Goal: Task Accomplishment & Management: Use online tool/utility

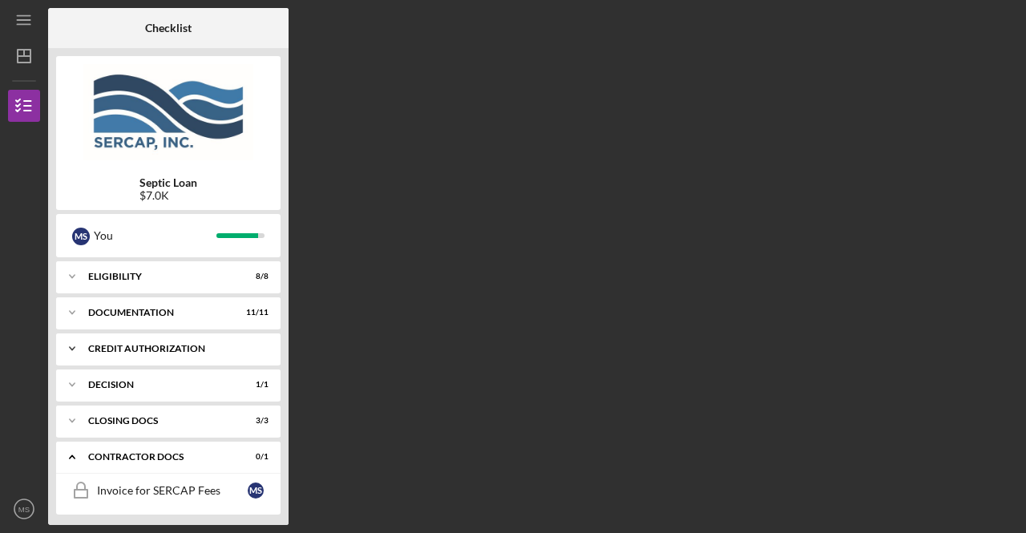
scroll to position [40, 0]
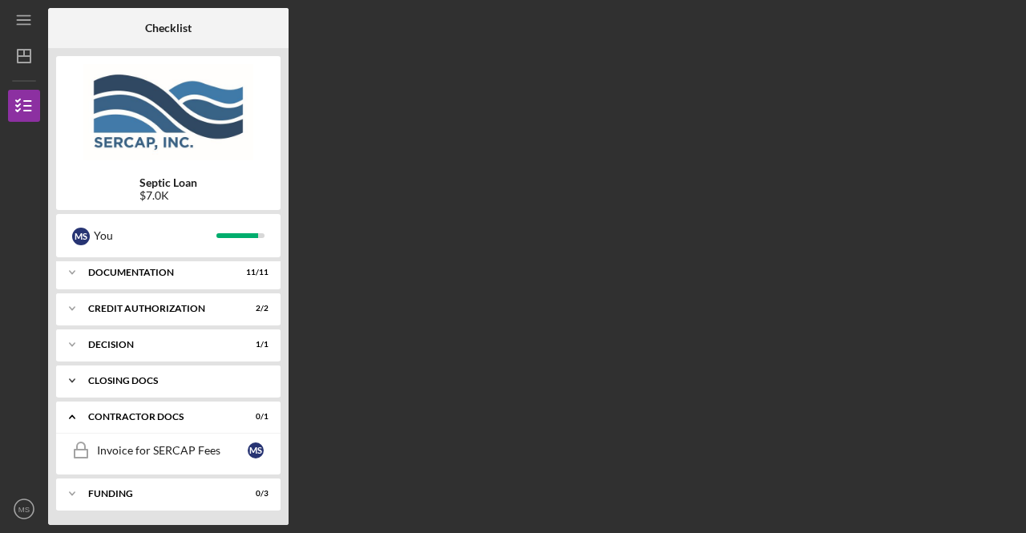
click at [133, 377] on div "CLOSING DOCS" at bounding box center [174, 381] width 172 height 10
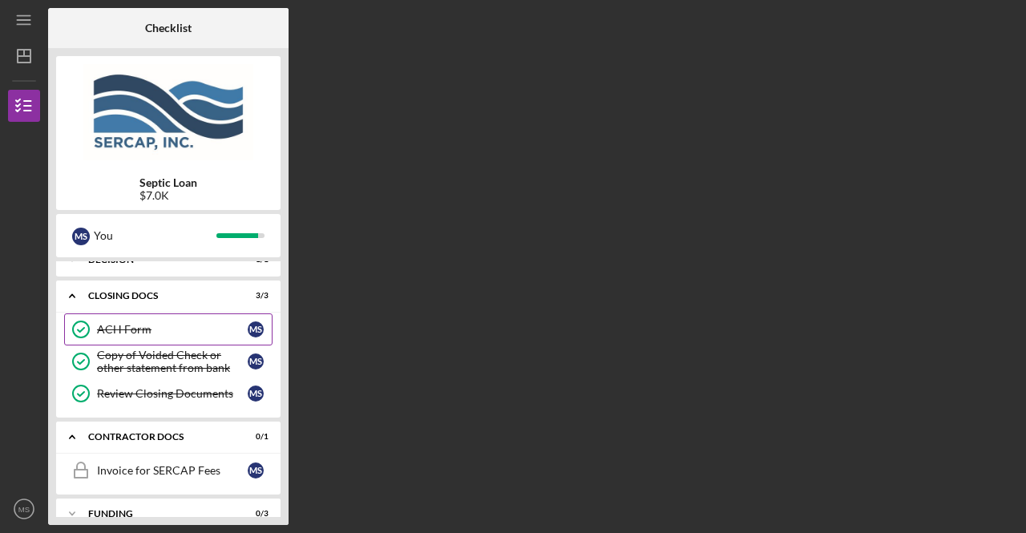
scroll to position [143, 0]
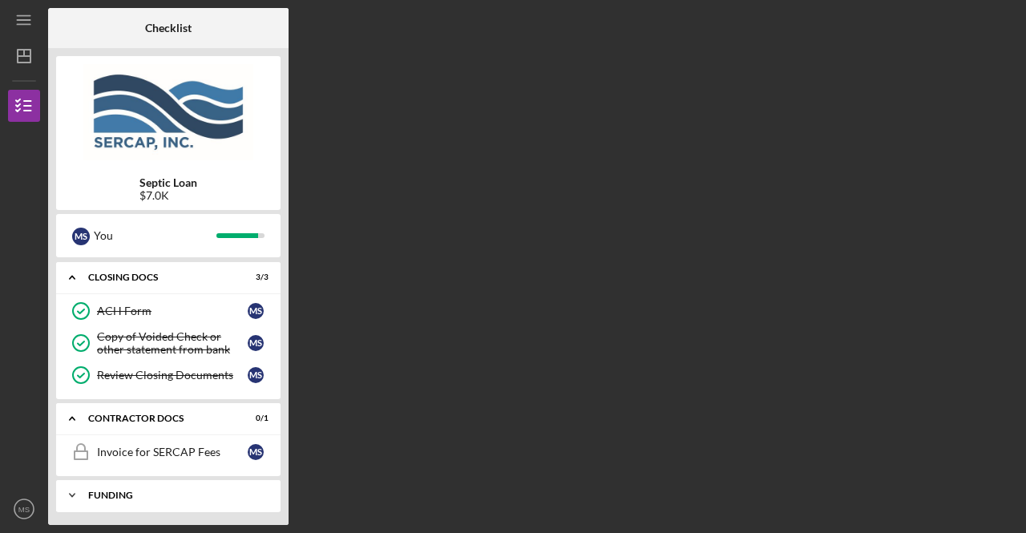
click at [123, 490] on div "Funding" at bounding box center [174, 495] width 172 height 10
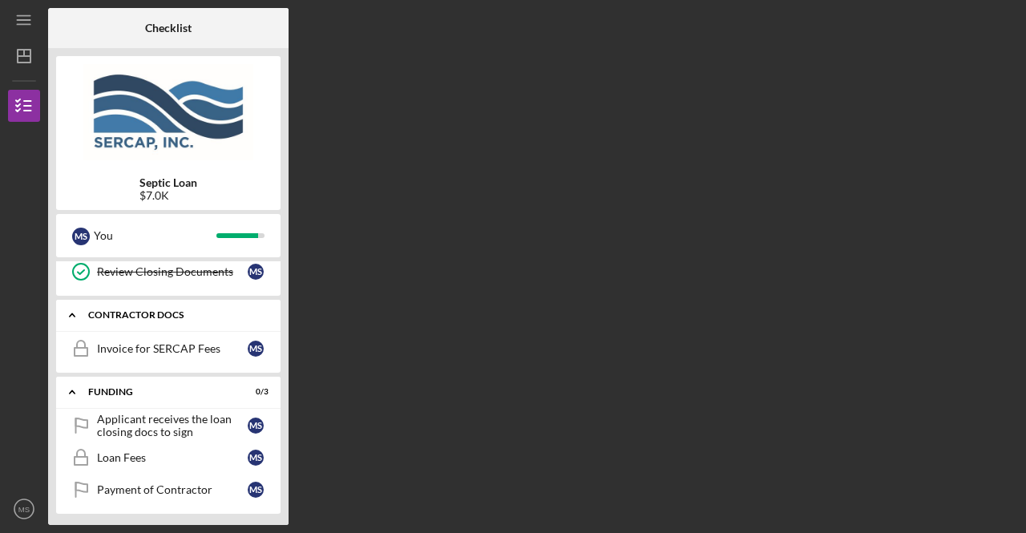
click at [171, 313] on div "Contractor Docs" at bounding box center [174, 315] width 172 height 10
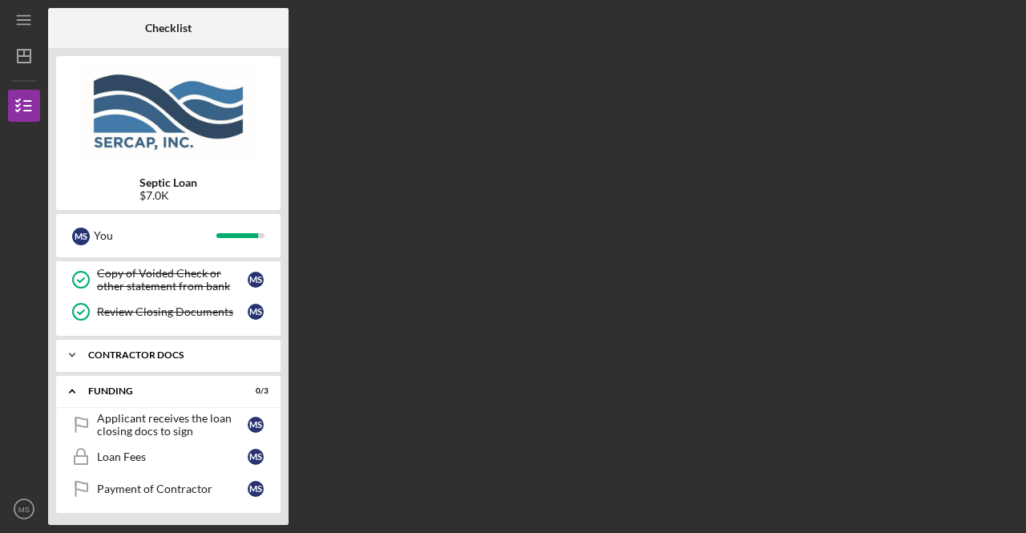
click at [171, 313] on div "Review Closing Documents" at bounding box center [172, 311] width 151 height 13
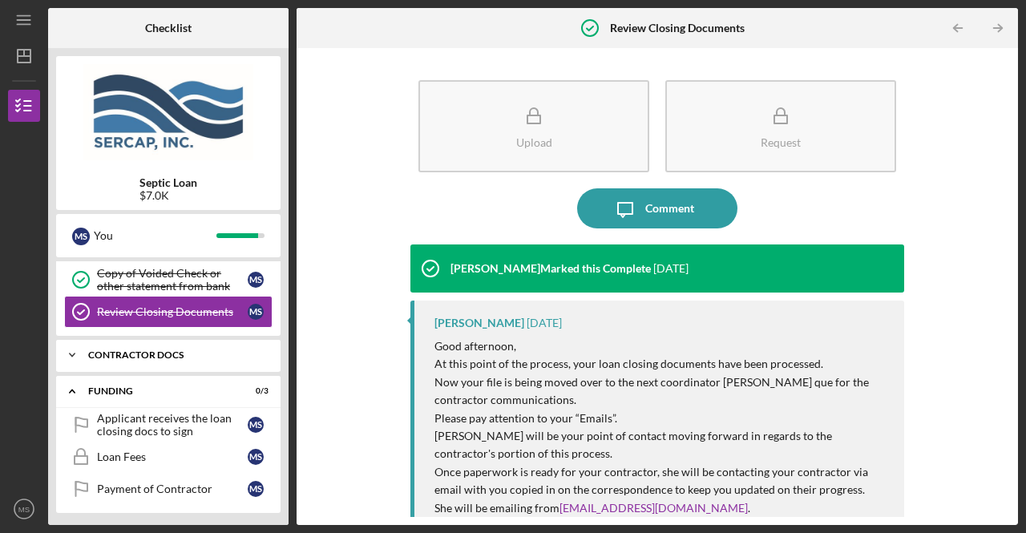
click at [170, 345] on div "Icon/Expander Contractor Docs 0 / 1" at bounding box center [168, 355] width 224 height 32
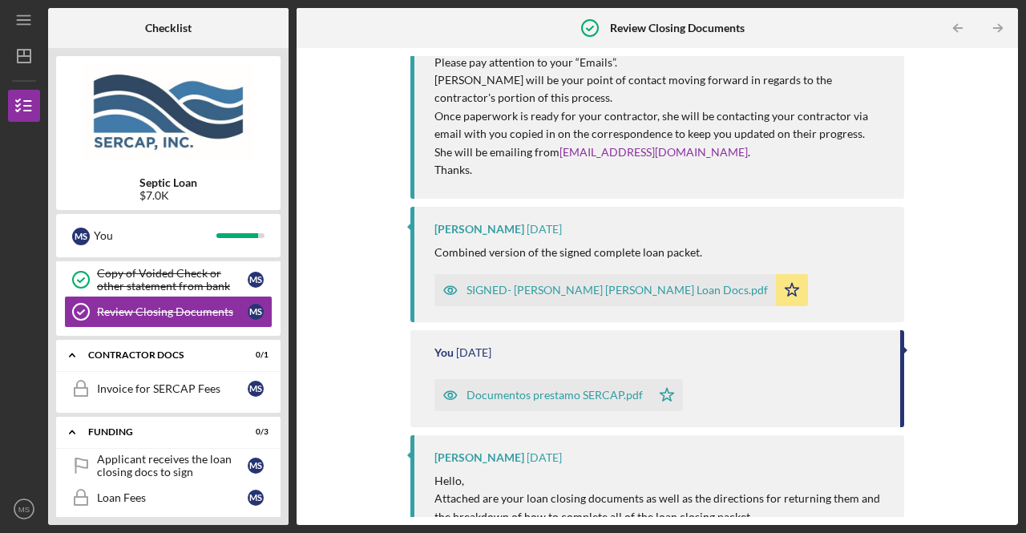
scroll to position [254, 0]
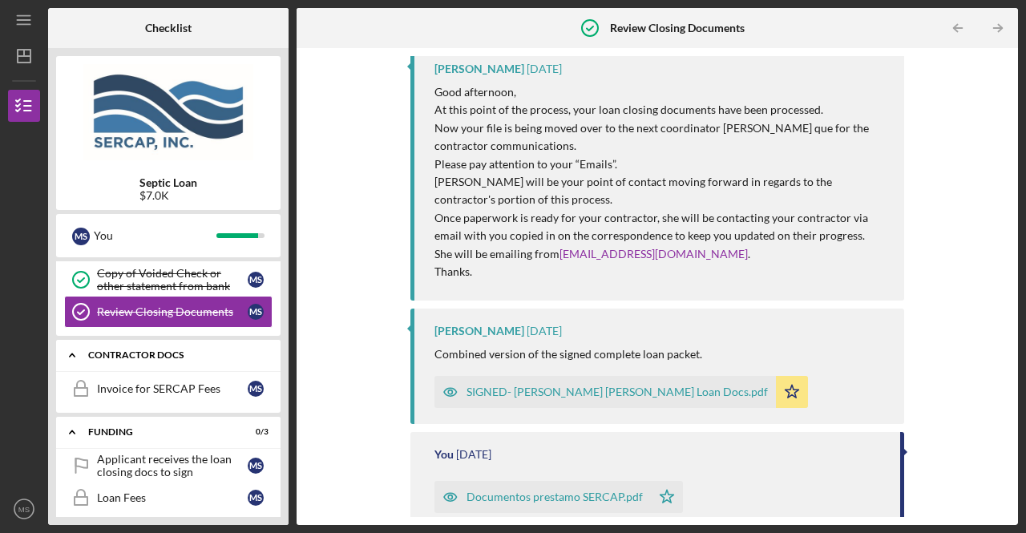
click at [184, 342] on div "Icon/Expander Contractor Docs 0 / 1" at bounding box center [168, 355] width 224 height 33
